Goal: Task Accomplishment & Management: Manage account settings

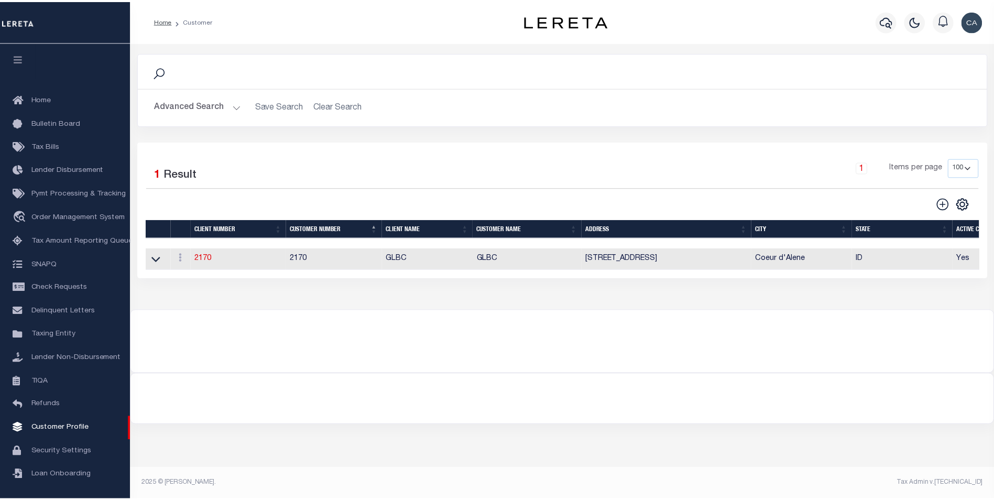
scroll to position [10, 0]
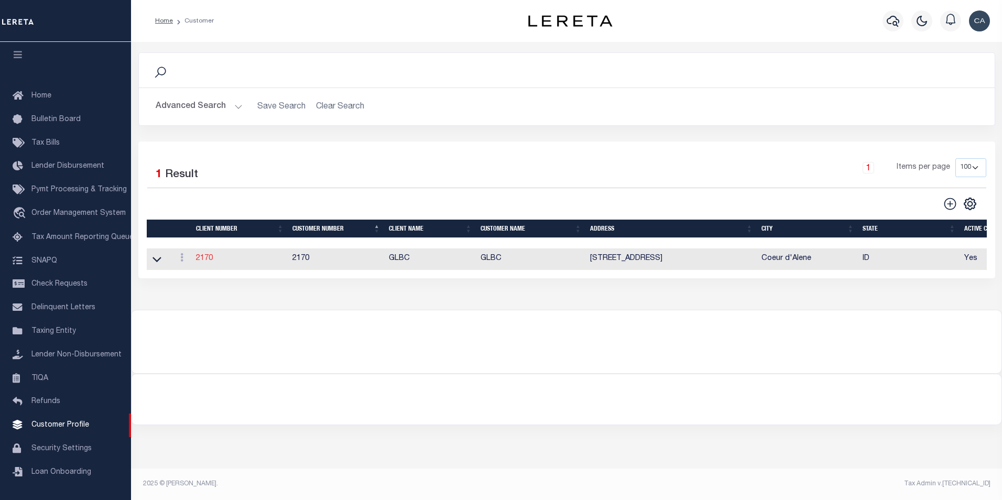
click at [210, 260] on link "2170" at bounding box center [204, 258] width 17 height 7
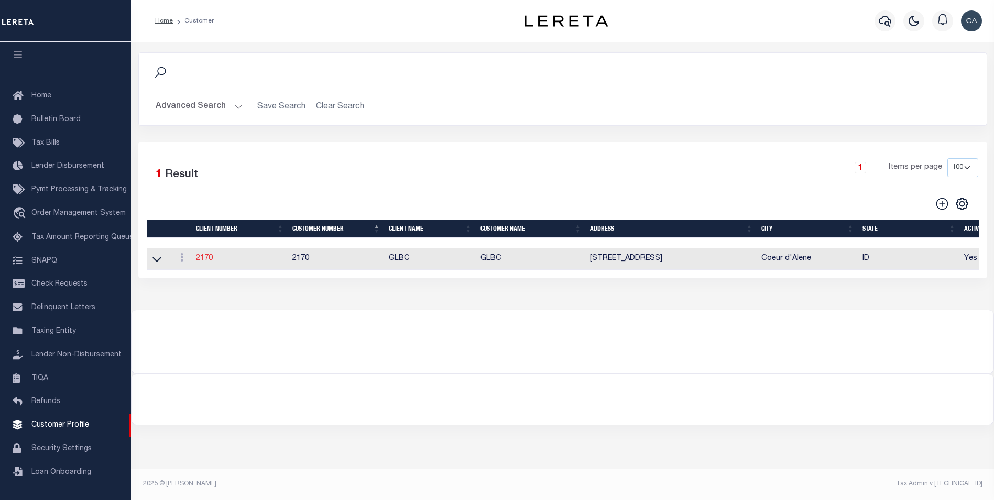
type input "GLBC"
type input "2170"
type input "GLBC"
type input "[PERSON_NAME]"
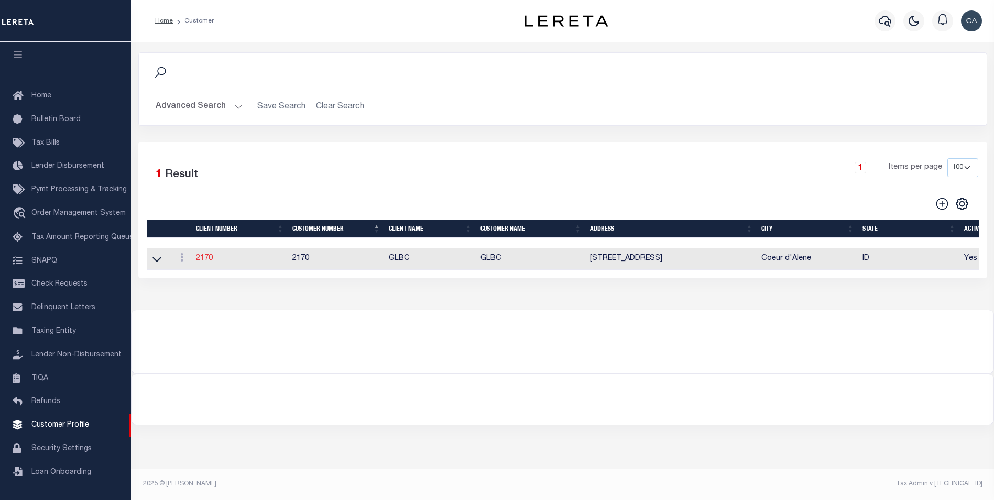
select select "Commercial"
type input "[PERSON_NAME]"
checkbox input "true"
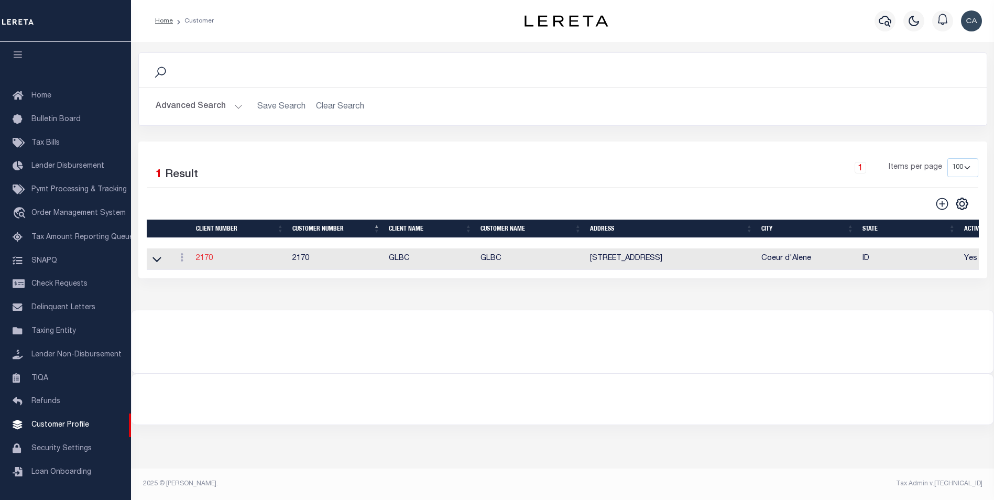
select select
checkbox input "true"
type textarea "Delinquent - $5.00 per loan added to LOL fee After 4 parcels - $5.00 Same contr…"
type input "0"
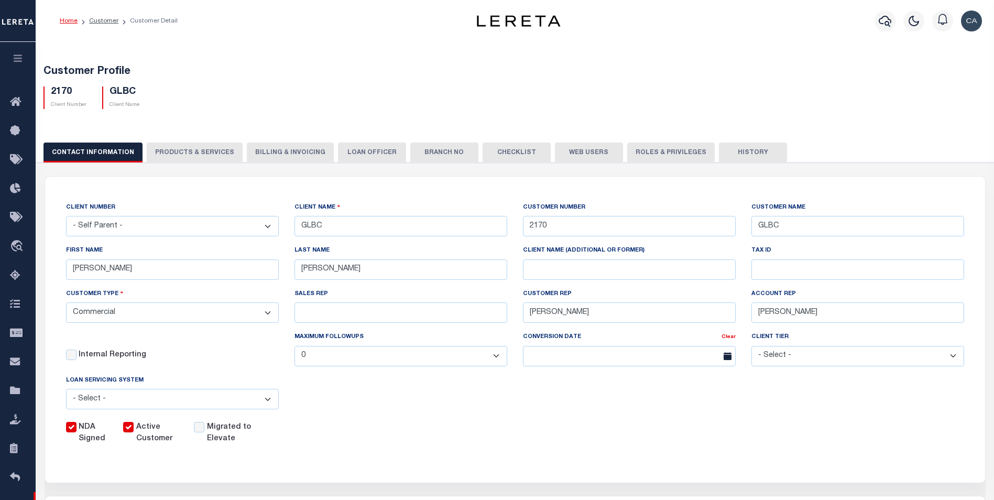
click at [202, 154] on button "PRODUCTS & SERVICES" at bounding box center [195, 153] width 96 height 20
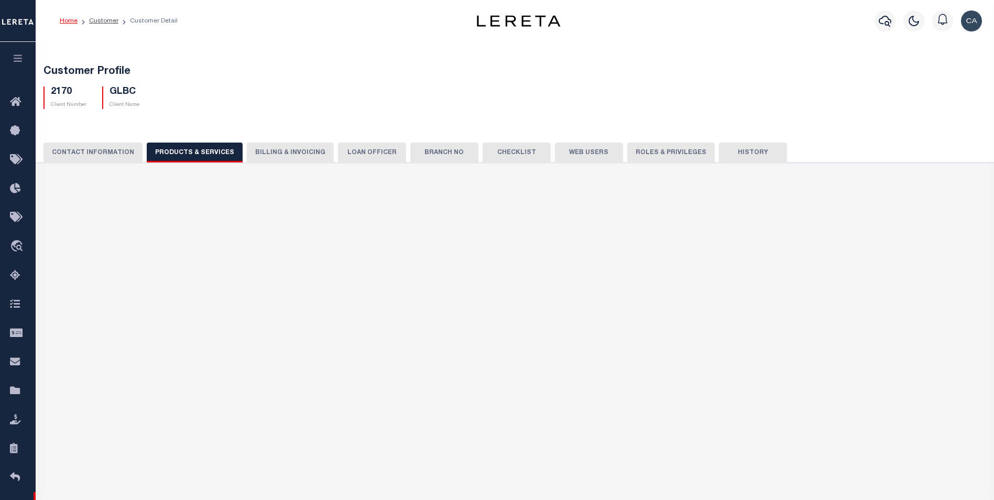
select select "STX"
radio input "true"
checkbox input "true"
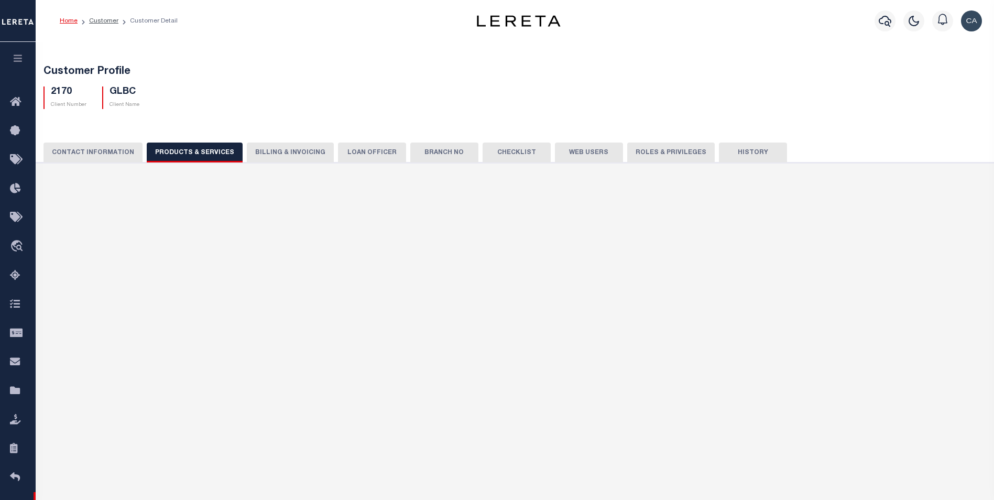
checkbox input "true"
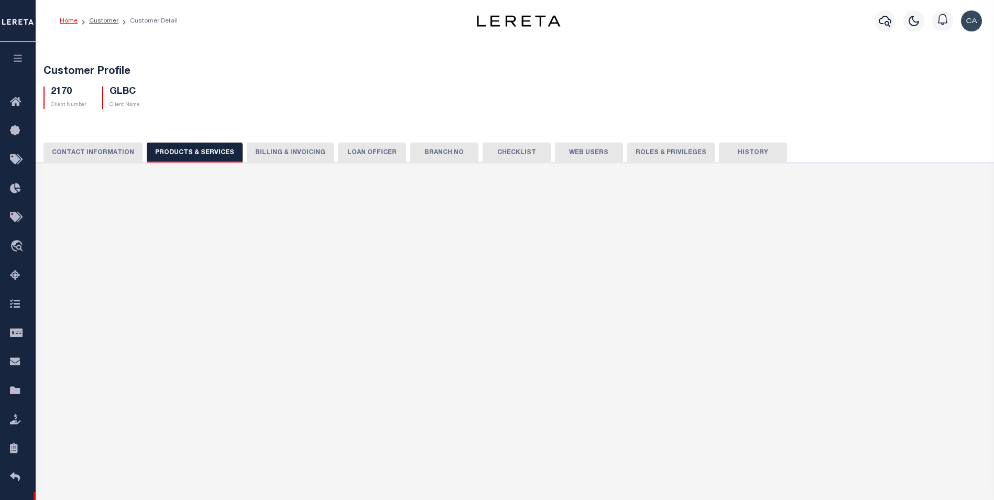
checkbox input "true"
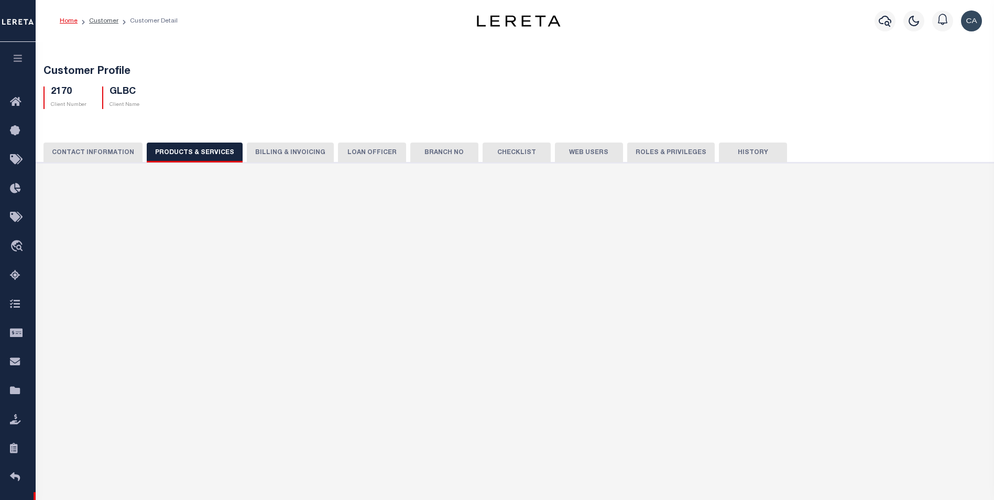
type textarea "Delinquent - $5.00 per loan added to LOL fee After 4 parcels - $5.00 Same contr…"
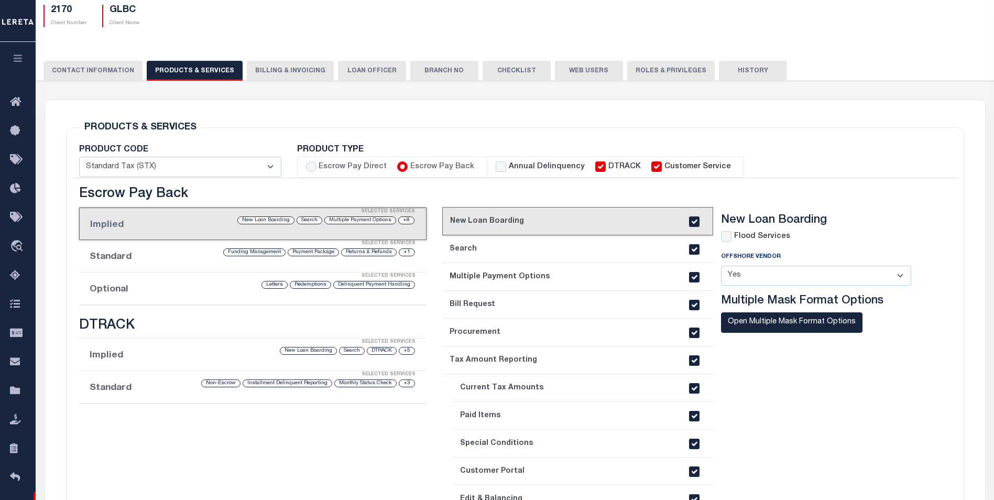
scroll to position [105, 0]
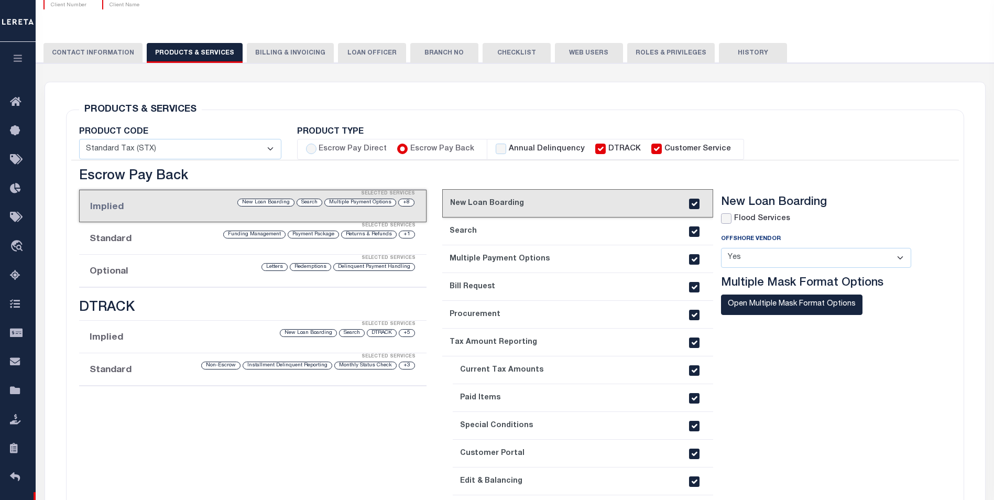
click at [728, 219] on input "checkbox" at bounding box center [726, 218] width 10 height 10
checkbox input "true"
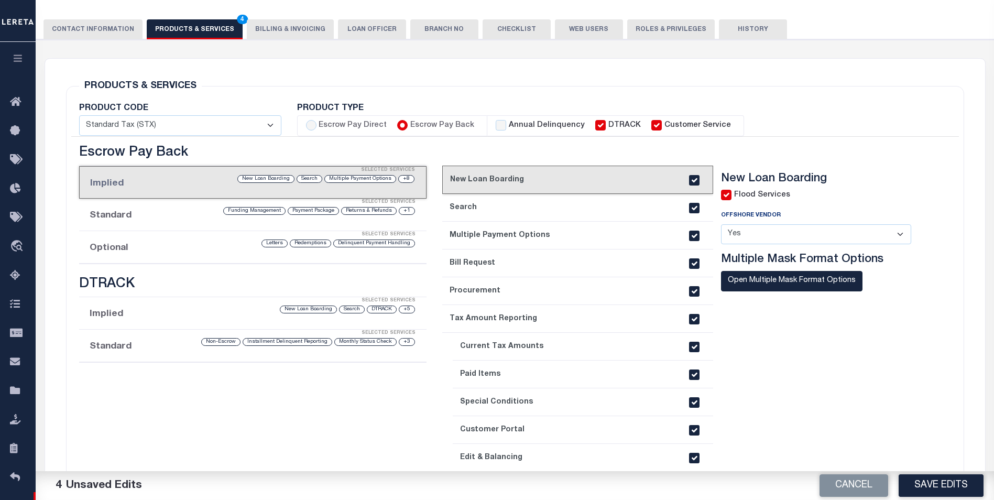
scroll to position [210, 0]
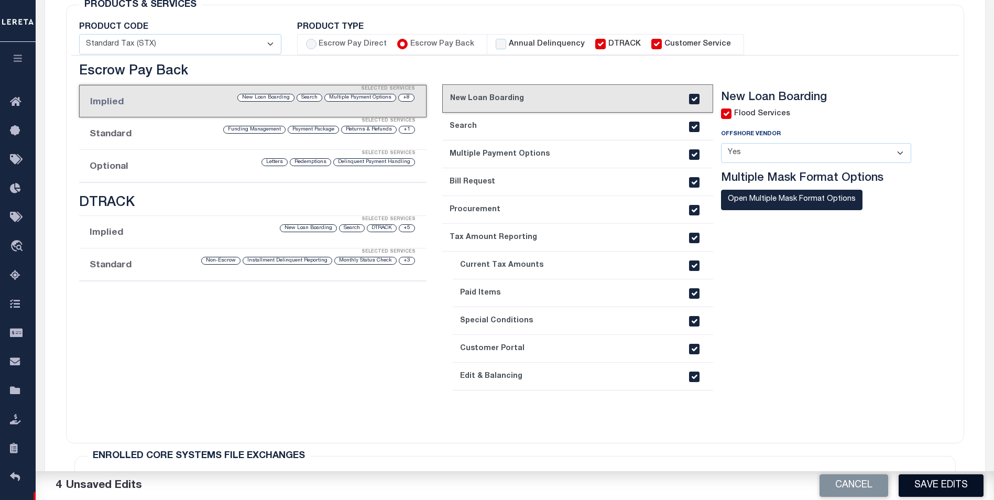
click at [923, 487] on button "Save Edits" at bounding box center [941, 485] width 85 height 23
click at [847, 351] on section "New Loan Boarding Flood Services Offshore Vendor - Select - Yes No" at bounding box center [824, 257] width 206 height 333
click at [850, 330] on section "New Loan Boarding Flood Services Offshore Vendor - Select - Yes No" at bounding box center [824, 257] width 206 height 333
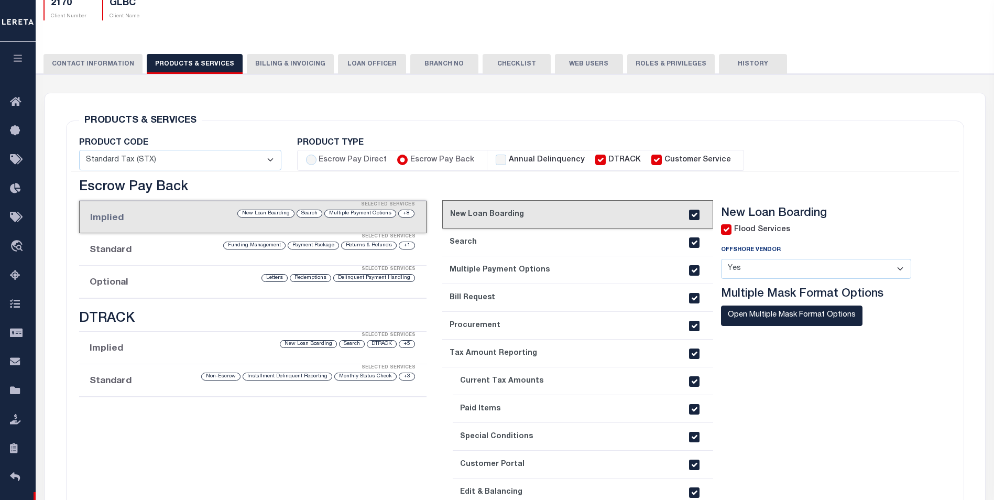
scroll to position [105, 0]
